Goal: Navigation & Orientation: Go to known website

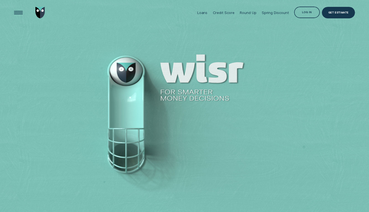
click at [302, 37] on div at bounding box center [184, 106] width 369 height 212
click at [314, 21] on div "Loans Credit Score Round Up Spring Discount Log in Log in Customer Dashboard Vi…" at bounding box center [275, 13] width 160 height 26
click at [308, 14] on div "Log in" at bounding box center [307, 13] width 10 height 2
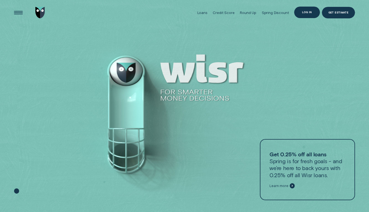
click at [310, 13] on div "Log in" at bounding box center [307, 12] width 10 height 2
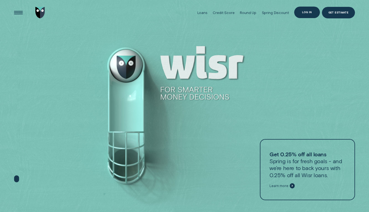
click at [308, 14] on div "Log in" at bounding box center [307, 13] width 26 height 12
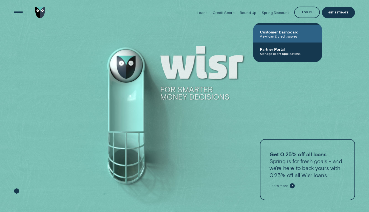
click at [290, 32] on span "Customer Dashboard" at bounding box center [287, 32] width 55 height 5
